Goal: Check status: Check status

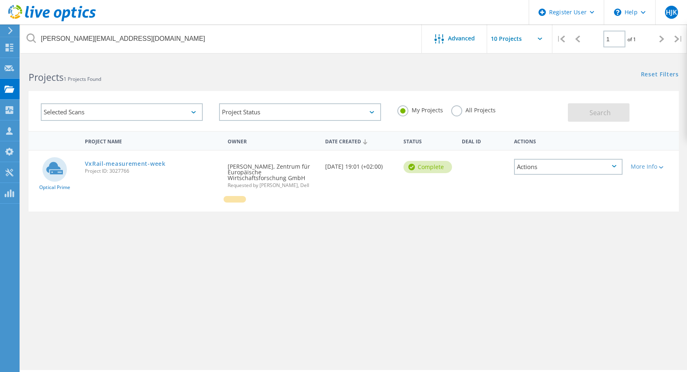
click at [21, 33] on input "[PERSON_NAME][EMAIL_ADDRESS][DOMAIN_NAME]" at bounding box center [221, 38] width 402 height 29
click at [455, 113] on label "All Projects" at bounding box center [473, 109] width 44 height 8
click at [0, 0] on input "All Projects" at bounding box center [0, 0] width 0 height 0
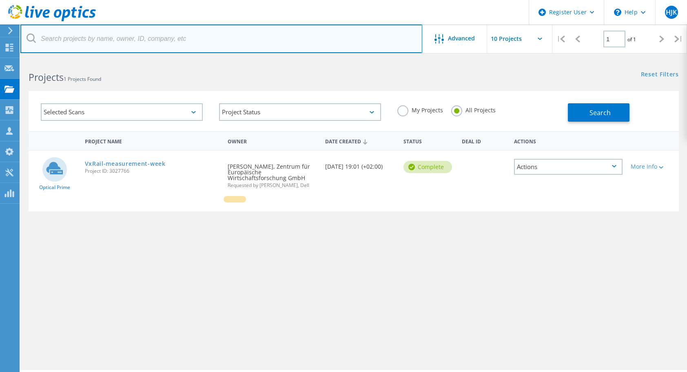
click at [154, 42] on input "text" at bounding box center [221, 38] width 402 height 29
click at [134, 40] on input "text" at bounding box center [221, 38] width 402 height 29
paste input "[EMAIL_ADDRESS][DOMAIN_NAME]"
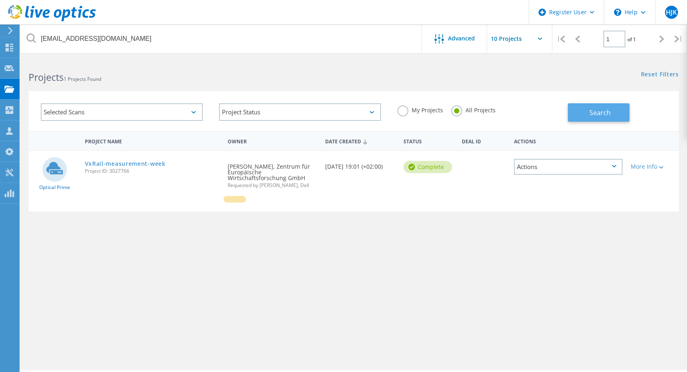
click at [610, 115] on span "Search" at bounding box center [600, 112] width 21 height 9
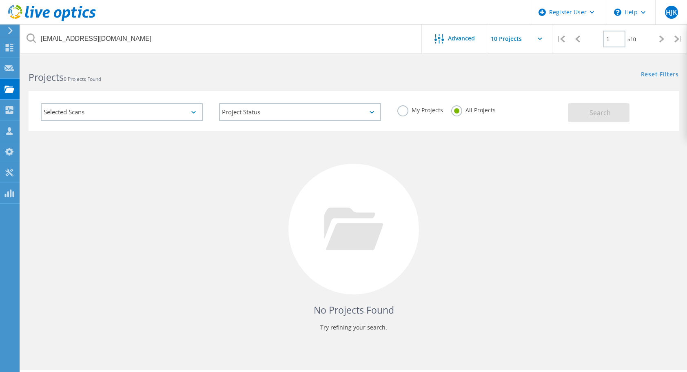
click at [491, 109] on label "All Projects" at bounding box center [473, 109] width 44 height 8
click at [0, 0] on input "All Projects" at bounding box center [0, 0] width 0 height 0
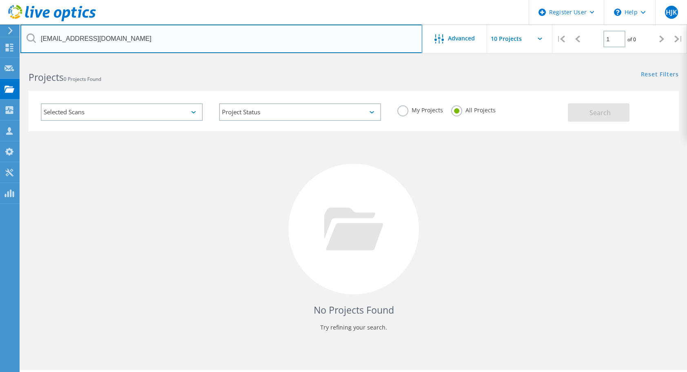
click at [228, 27] on input "[EMAIL_ADDRESS][DOMAIN_NAME]" at bounding box center [221, 38] width 402 height 29
drag, startPoint x: 105, startPoint y: 40, endPoint x: 18, endPoint y: 27, distance: 87.5
click at [18, 59] on div "Register User \n Help Explore Helpful Articles Contact Support HJK Dell User [P…" at bounding box center [343, 226] width 687 height 335
type input "[DOMAIN_NAME]"
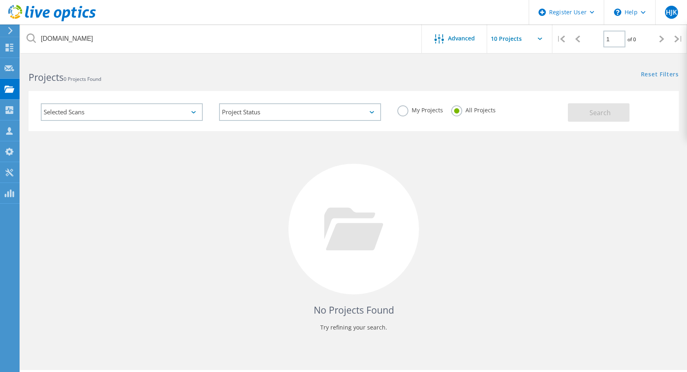
click at [402, 109] on label "My Projects" at bounding box center [420, 109] width 46 height 8
click at [0, 0] on input "My Projects" at bounding box center [0, 0] width 0 height 0
click at [610, 107] on button "Search" at bounding box center [599, 112] width 62 height 18
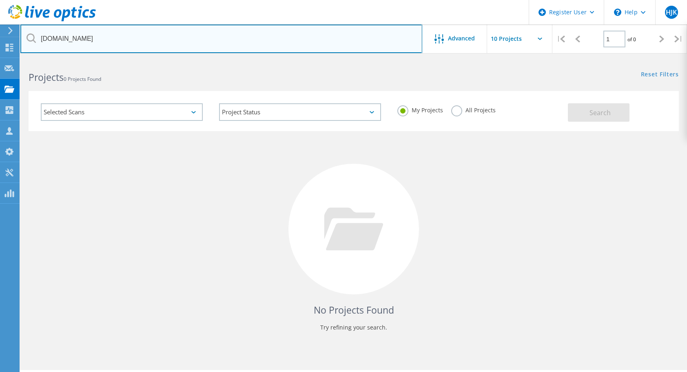
drag, startPoint x: 128, startPoint y: 37, endPoint x: -2, endPoint y: 39, distance: 129.4
click at [0, 39] on html "Register User \n Help Explore Helpful Articles Contact Support HJK Dell User [P…" at bounding box center [343, 197] width 687 height 394
paste input "[PERSON_NAME][EMAIL_ADDRESS][PERSON_NAME][DOMAIN_NAME]"
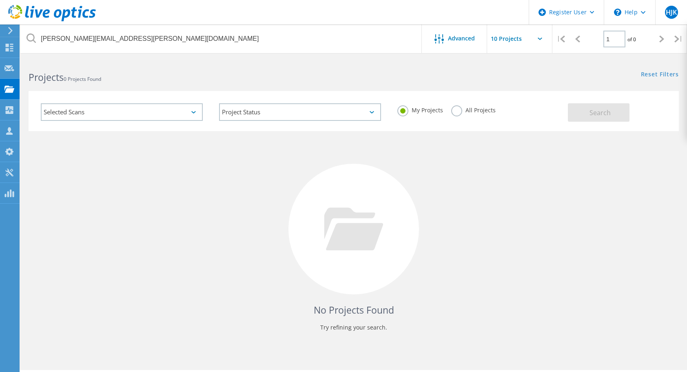
click at [460, 107] on label "All Projects" at bounding box center [473, 109] width 44 height 8
click at [0, 0] on input "All Projects" at bounding box center [0, 0] width 0 height 0
click at [577, 112] on button "Search" at bounding box center [599, 112] width 62 height 18
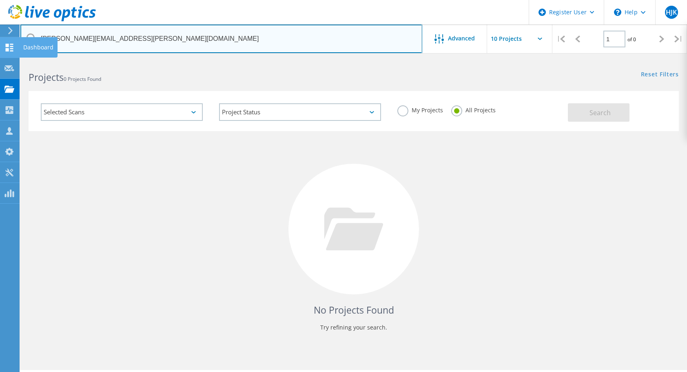
drag, startPoint x: 153, startPoint y: 35, endPoint x: 3, endPoint y: 38, distance: 150.2
click at [3, 59] on div "Register User \n Help Explore Helpful Articles Contact Support HJK Dell User [P…" at bounding box center [343, 226] width 687 height 335
paste input "ting.fu"
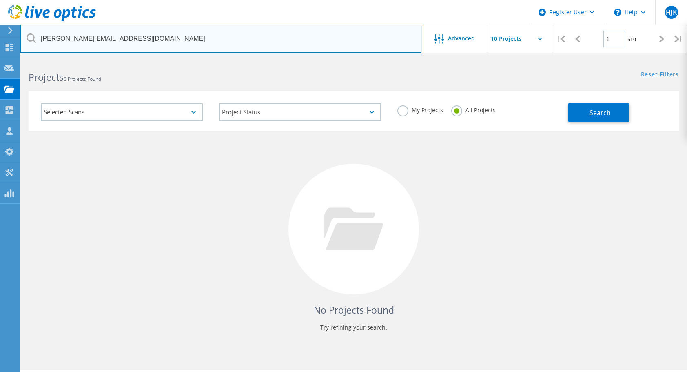
drag, startPoint x: 150, startPoint y: 36, endPoint x: 36, endPoint y: 33, distance: 113.9
click at [36, 33] on input "[PERSON_NAME][EMAIL_ADDRESS][DOMAIN_NAME]" at bounding box center [221, 38] width 402 height 29
paste input "text"
type input "[EMAIL_ADDRESS][DOMAIN_NAME]"
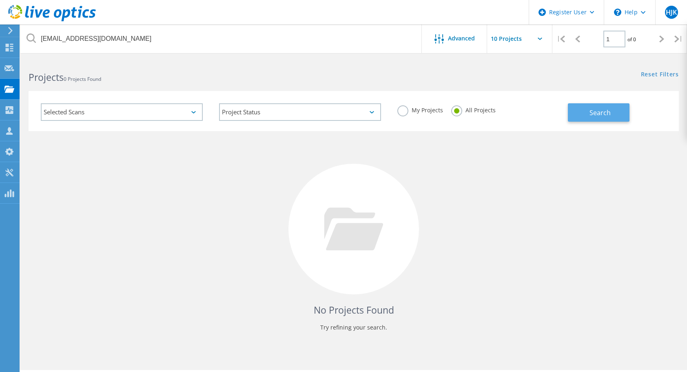
click at [578, 113] on button "Search" at bounding box center [599, 112] width 62 height 18
click at [237, 64] on div "Projects 0 Projects Found" at bounding box center [186, 70] width 333 height 22
